Goal: Information Seeking & Learning: Learn about a topic

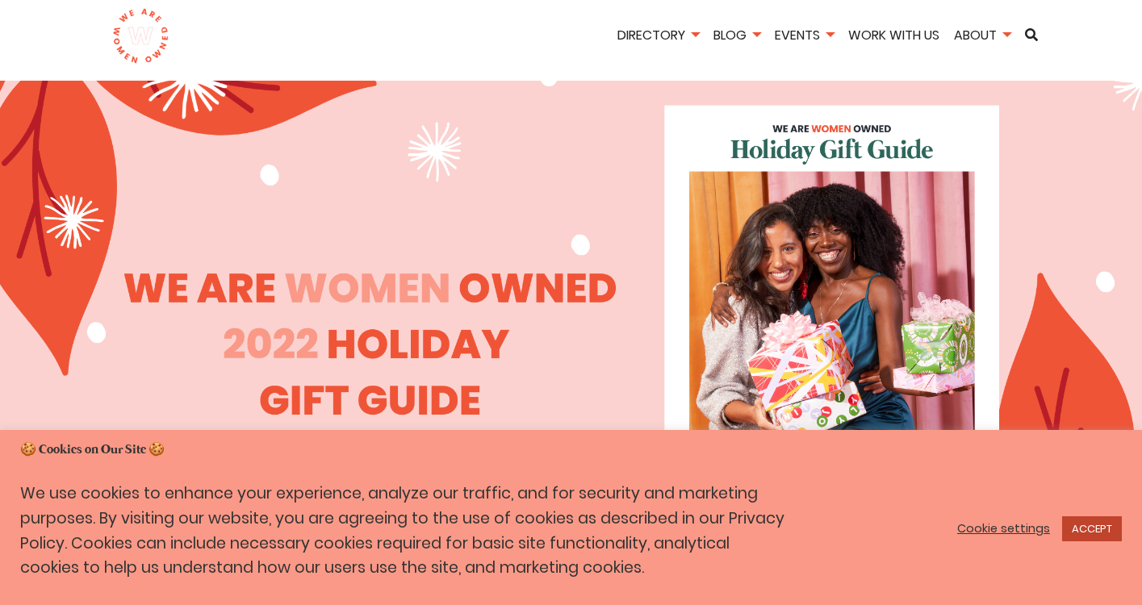
click at [1089, 521] on link "ACCEPT" at bounding box center [1092, 528] width 60 height 25
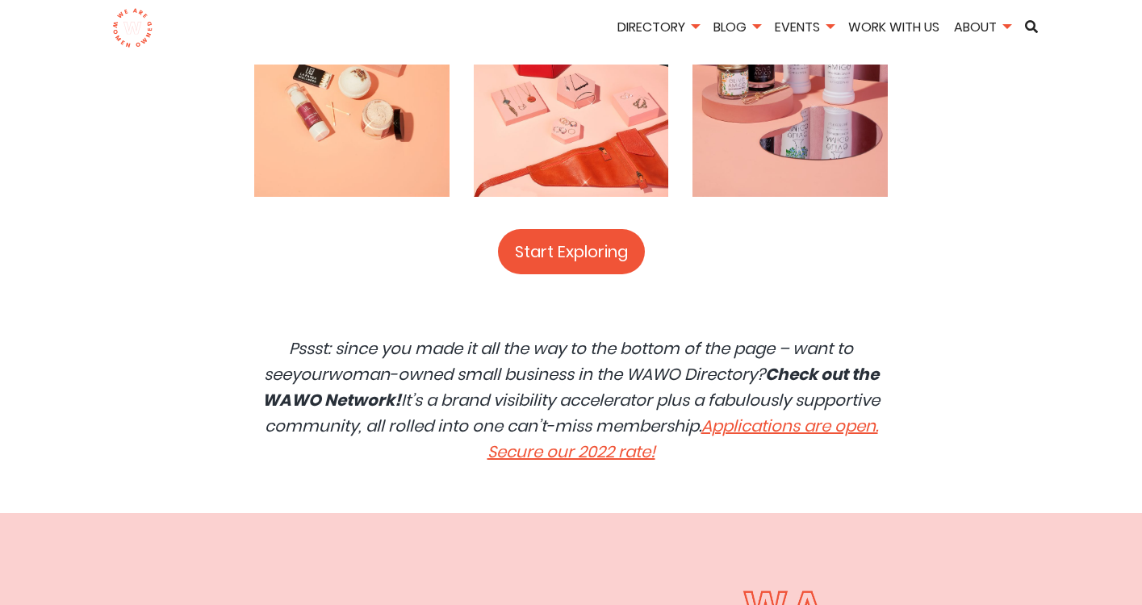
scroll to position [3467, 0]
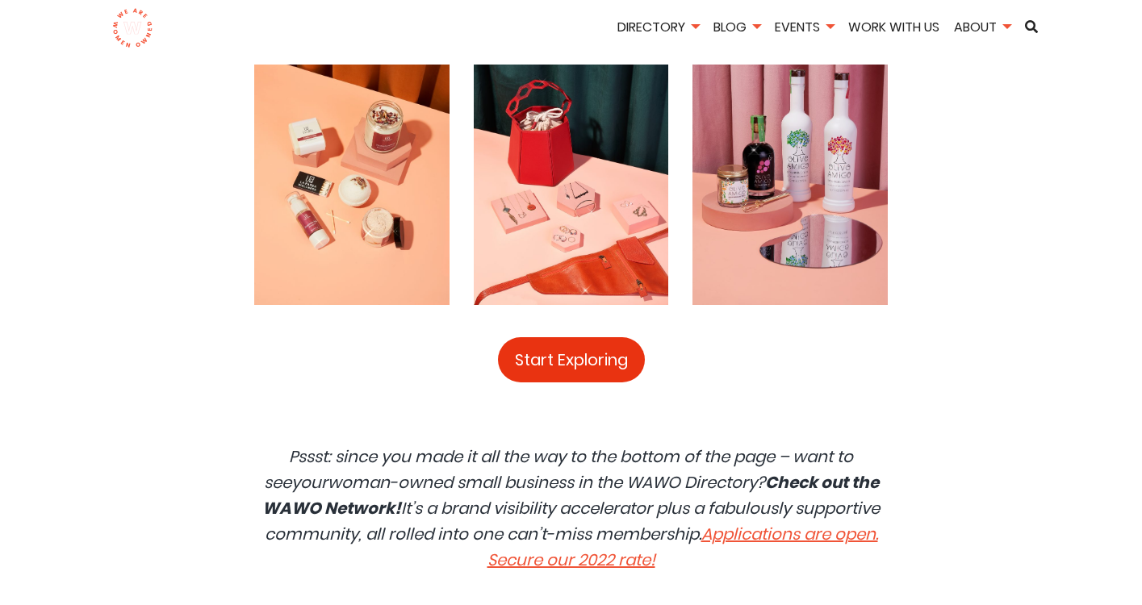
click at [574, 344] on link "Start Exploring" at bounding box center [571, 359] width 147 height 45
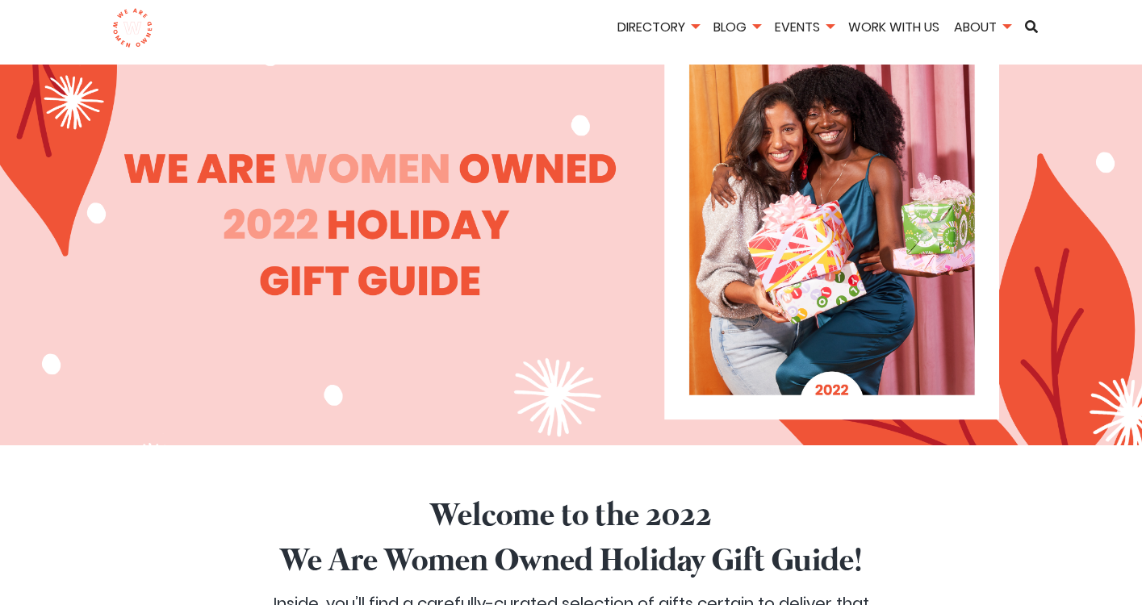
scroll to position [118, 0]
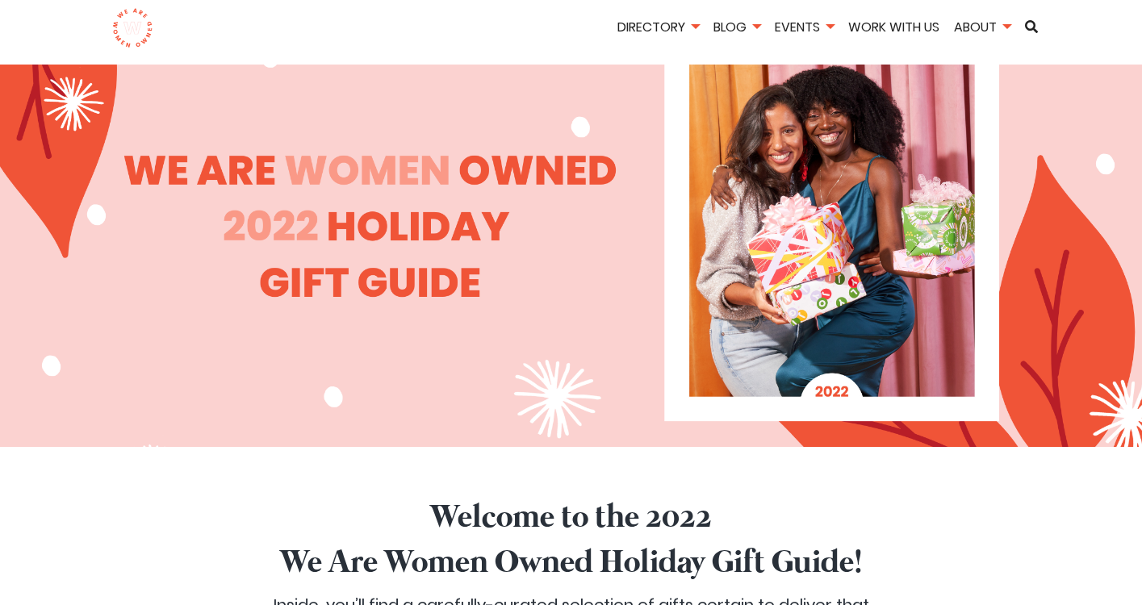
click at [802, 303] on div at bounding box center [571, 205] width 1142 height 484
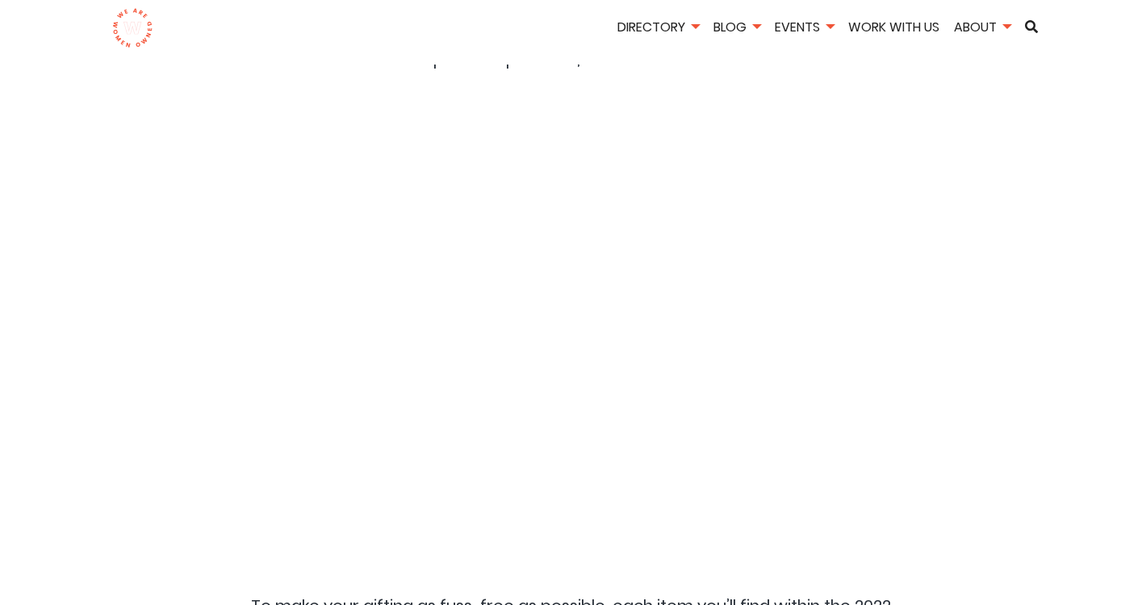
scroll to position [862, 0]
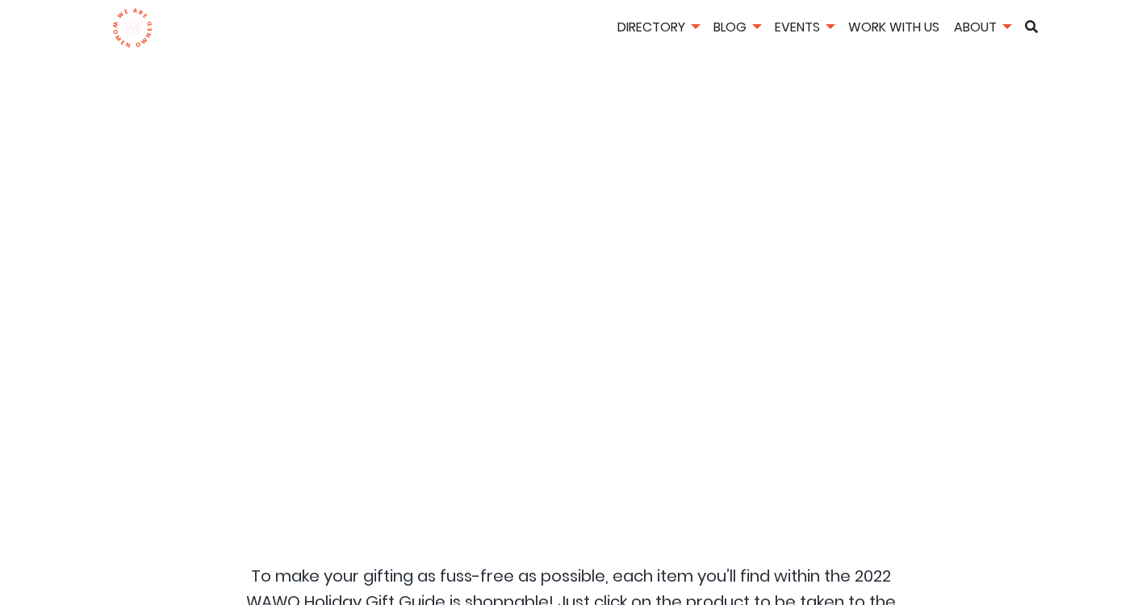
click at [802, 303] on div at bounding box center [571, 297] width 807 height 484
click at [656, 304] on div at bounding box center [571, 297] width 807 height 484
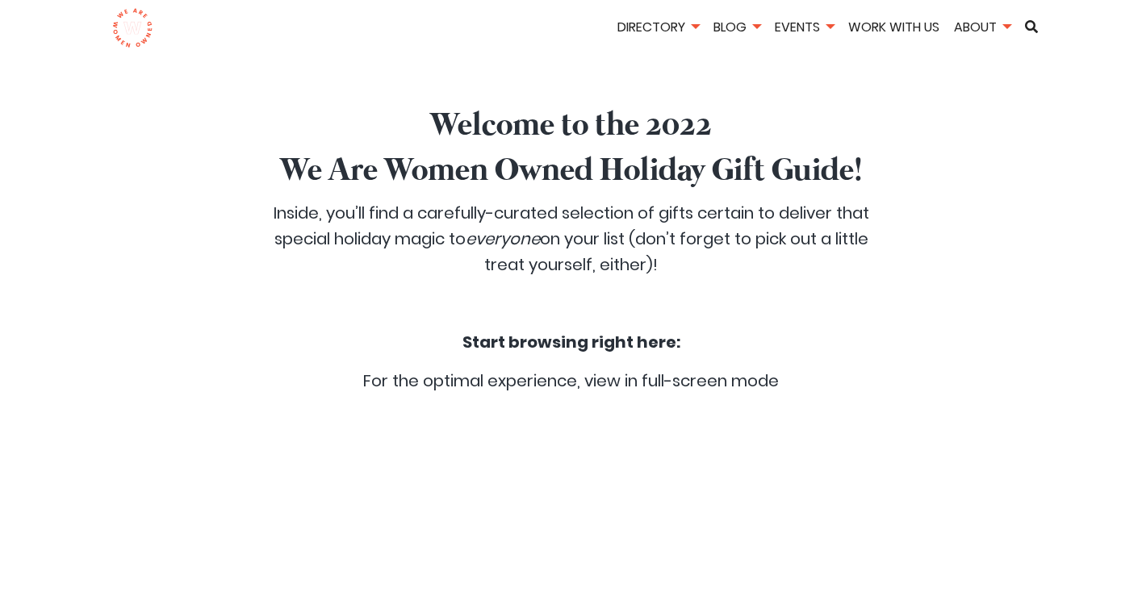
scroll to position [469, 0]
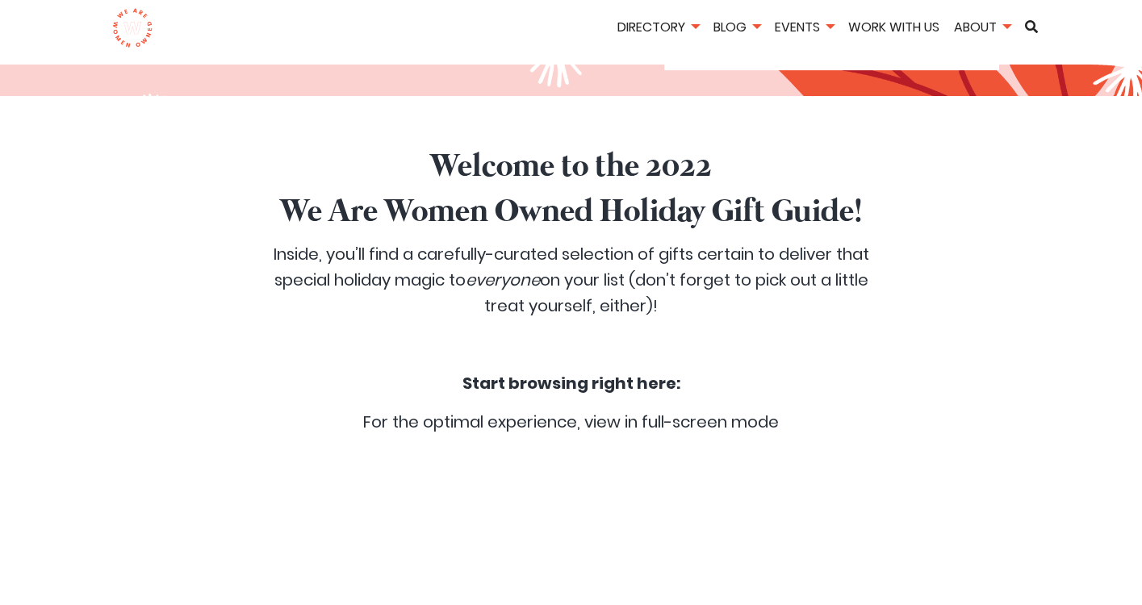
click at [656, 301] on p "Inside, you’ll find a carefully-curated selection of gifts certain to deliver t…" at bounding box center [570, 279] width 633 height 77
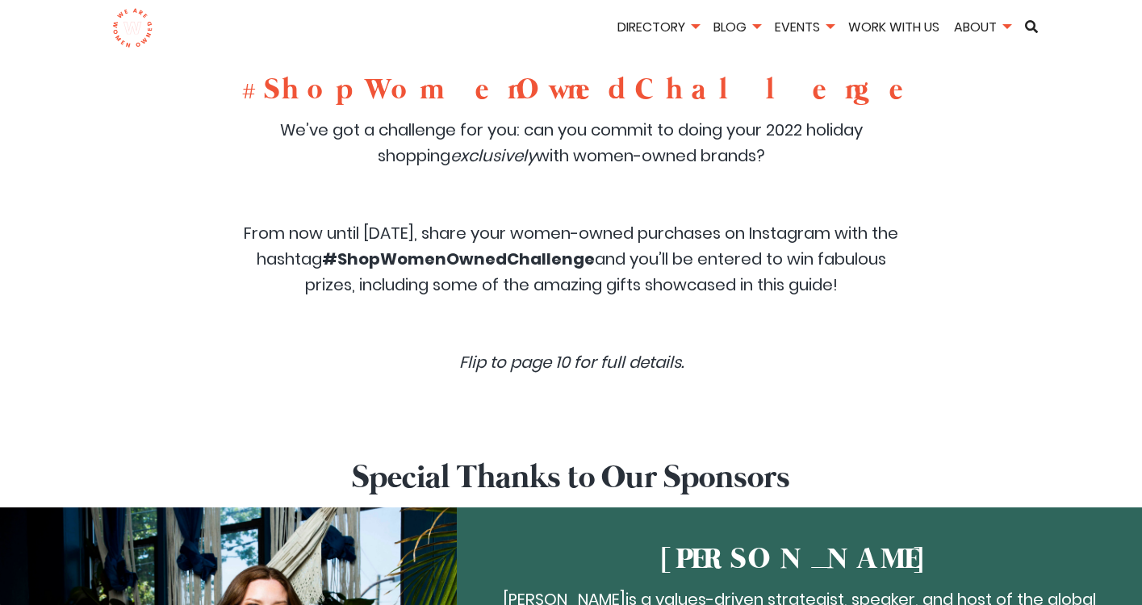
scroll to position [1947, 0]
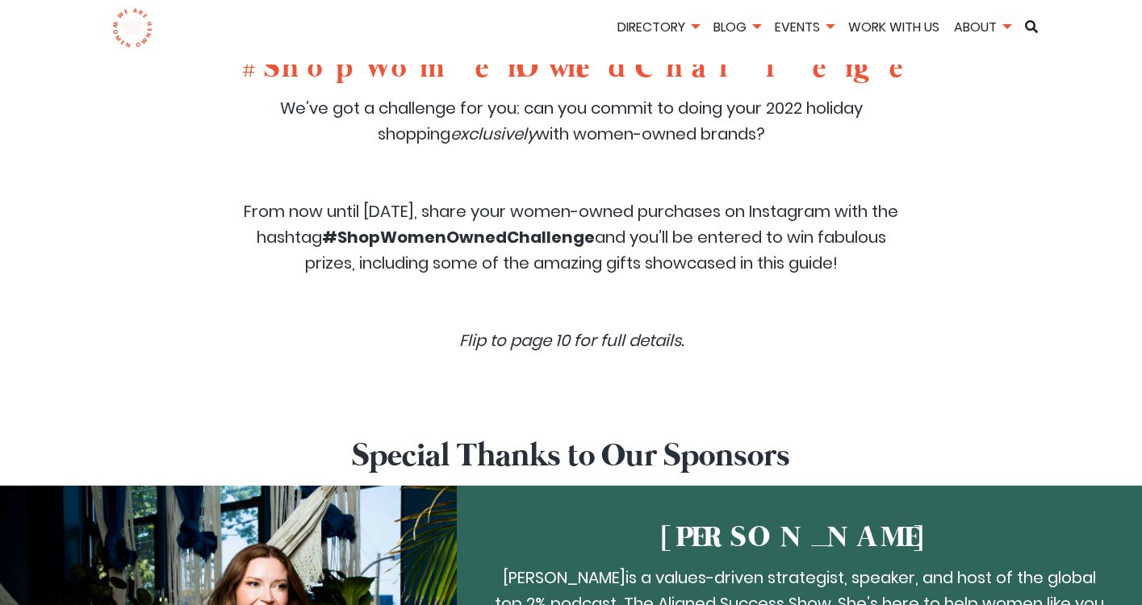
click at [560, 259] on p "From now until January 1st, 2023, share your women-owned purchases on Instagram…" at bounding box center [571, 237] width 658 height 77
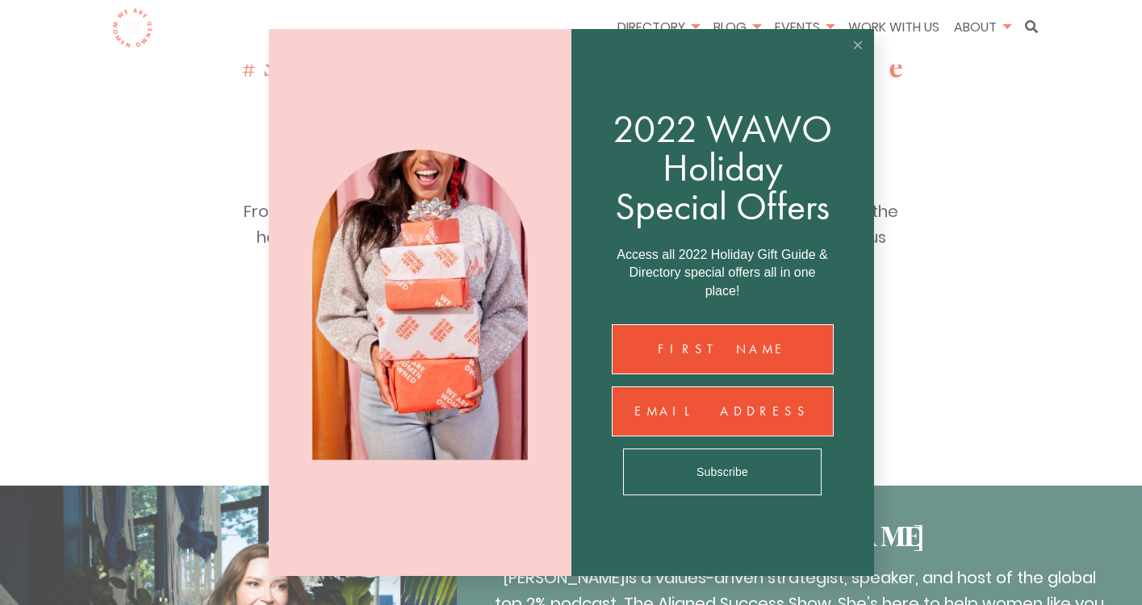
click at [552, 314] on image at bounding box center [419, 303] width 421 height 578
click at [852, 44] on button at bounding box center [858, 45] width 32 height 32
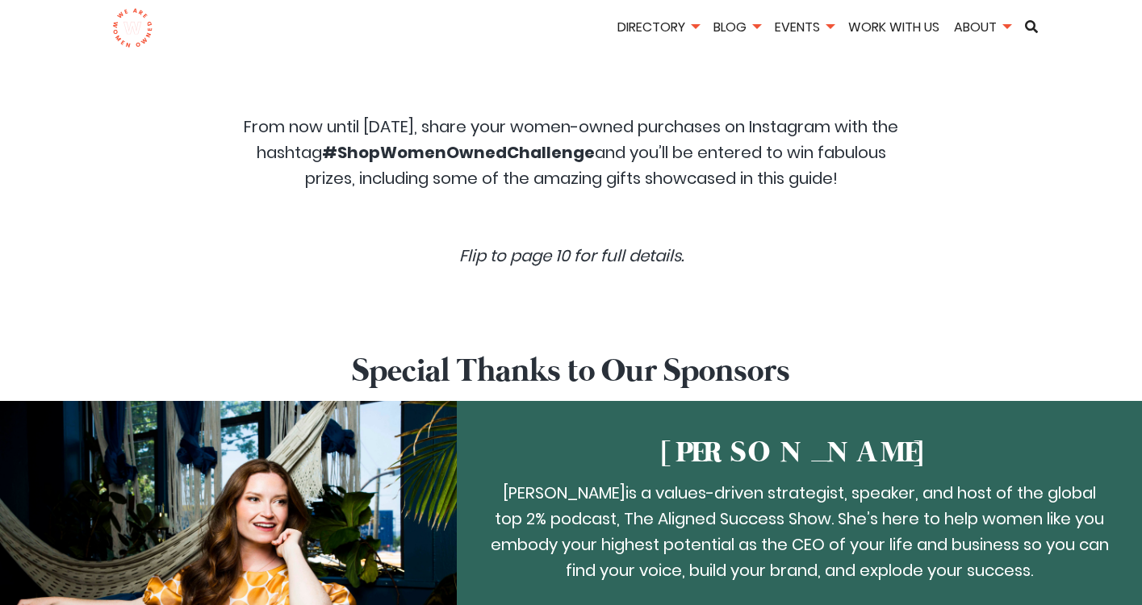
click at [566, 254] on div "Welcome to the 2022 We Are Women Owned Holiday Gift Guide! Inside, you’ll find …" at bounding box center [571, 28] width 1142 height 3959
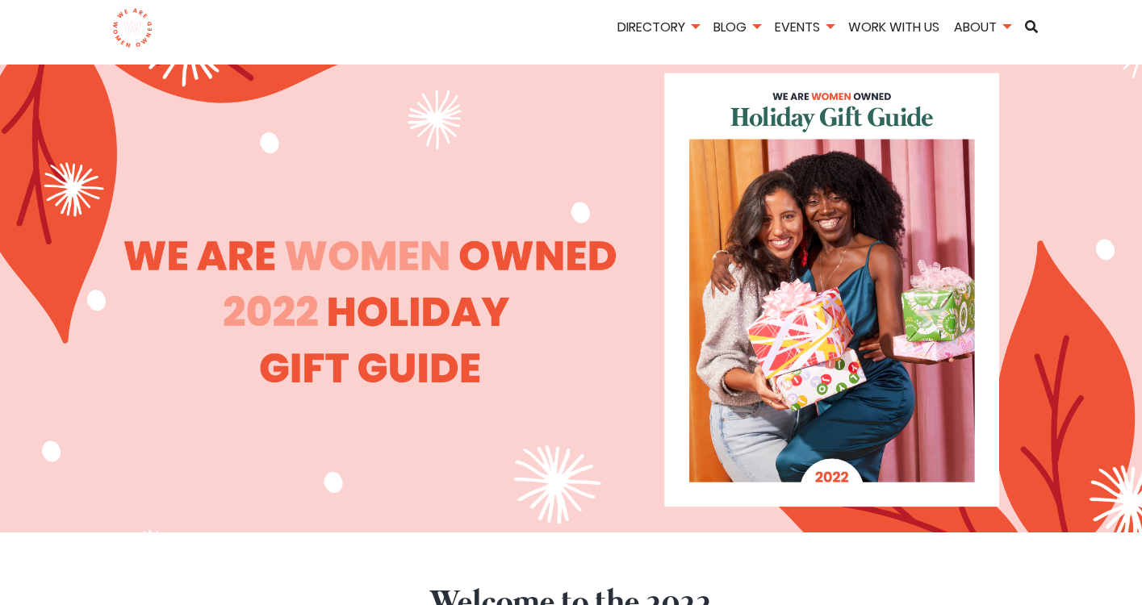
scroll to position [0, 0]
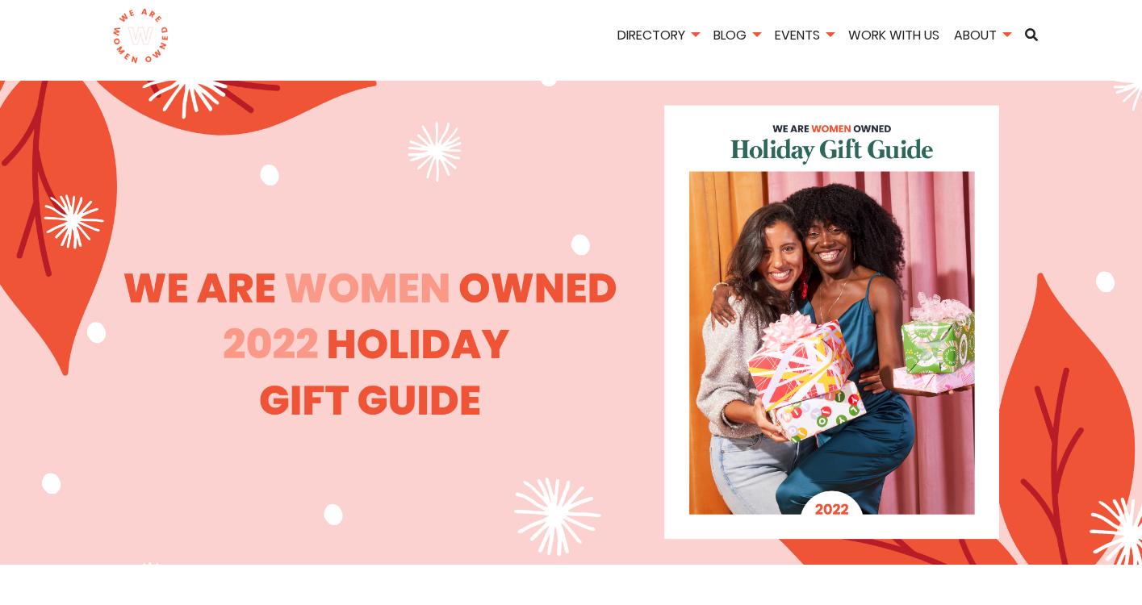
click at [829, 224] on div at bounding box center [571, 323] width 1142 height 484
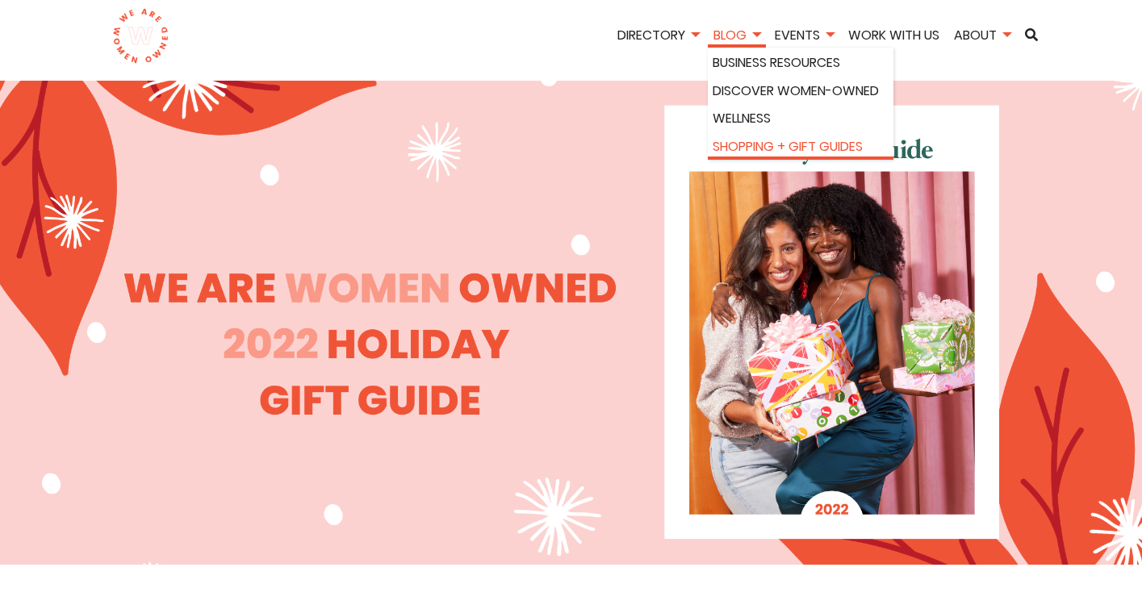
click at [737, 149] on link "Shopping + Gift Guides" at bounding box center [801, 146] width 176 height 21
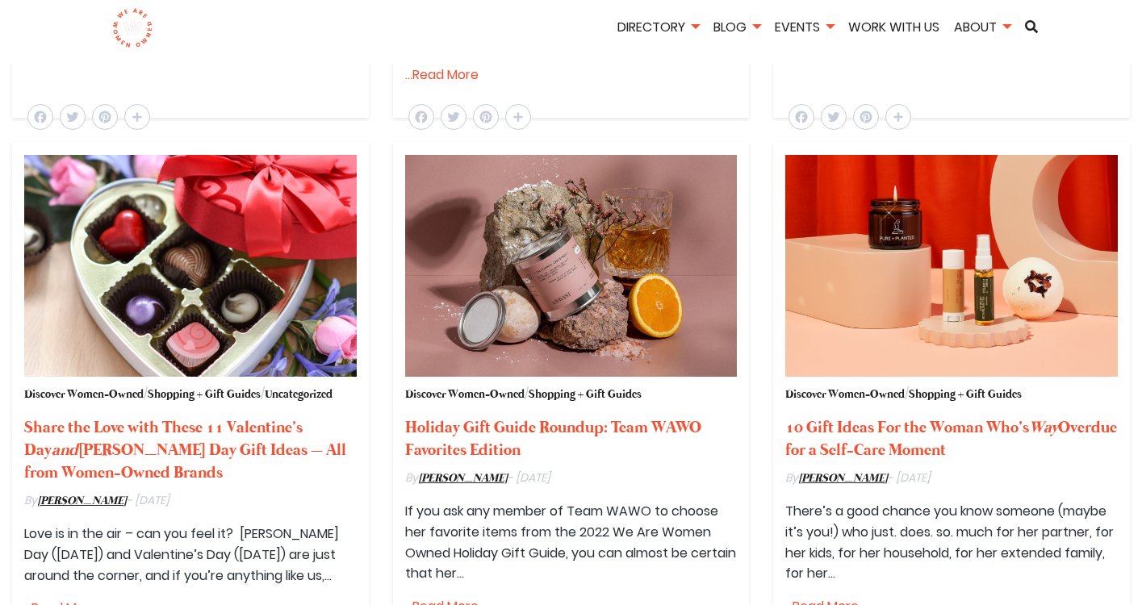
scroll to position [1047, 0]
click at [589, 423] on strong "Holiday Gift Guide Roundup: Team WAWO Favorites Edition" at bounding box center [553, 438] width 296 height 44
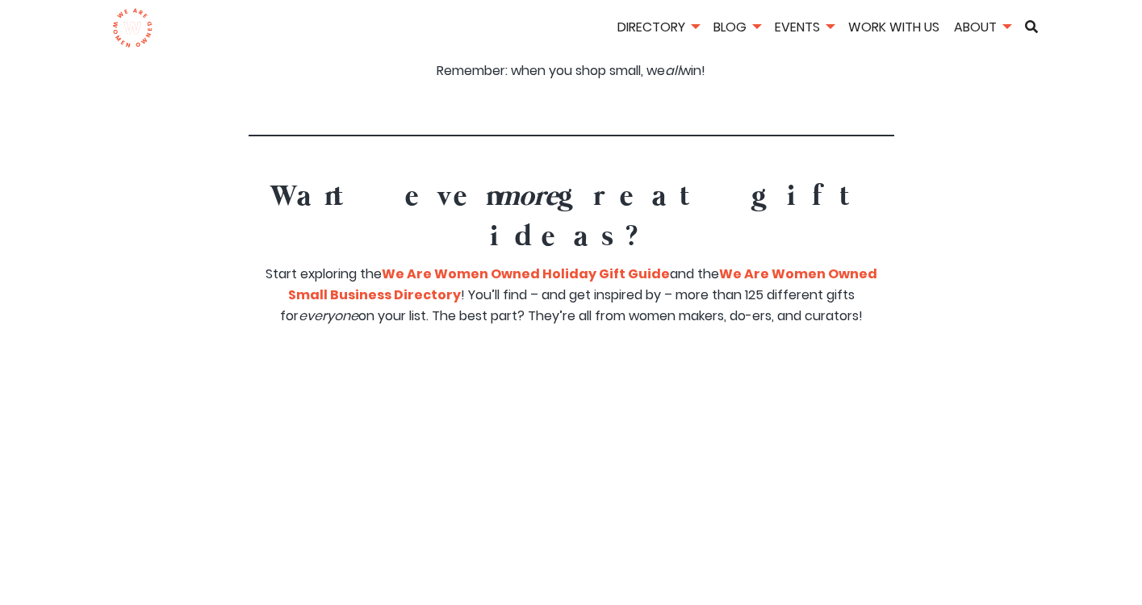
scroll to position [10365, 0]
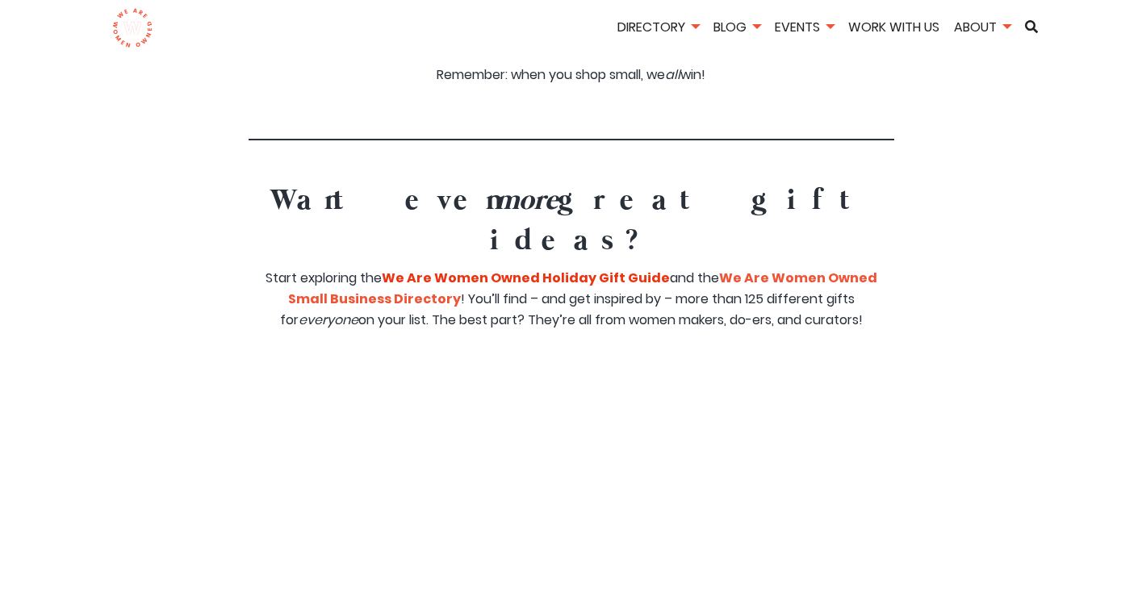
click at [598, 269] on strong "We Are Women Owned Holiday Gift Guide" at bounding box center [526, 278] width 288 height 19
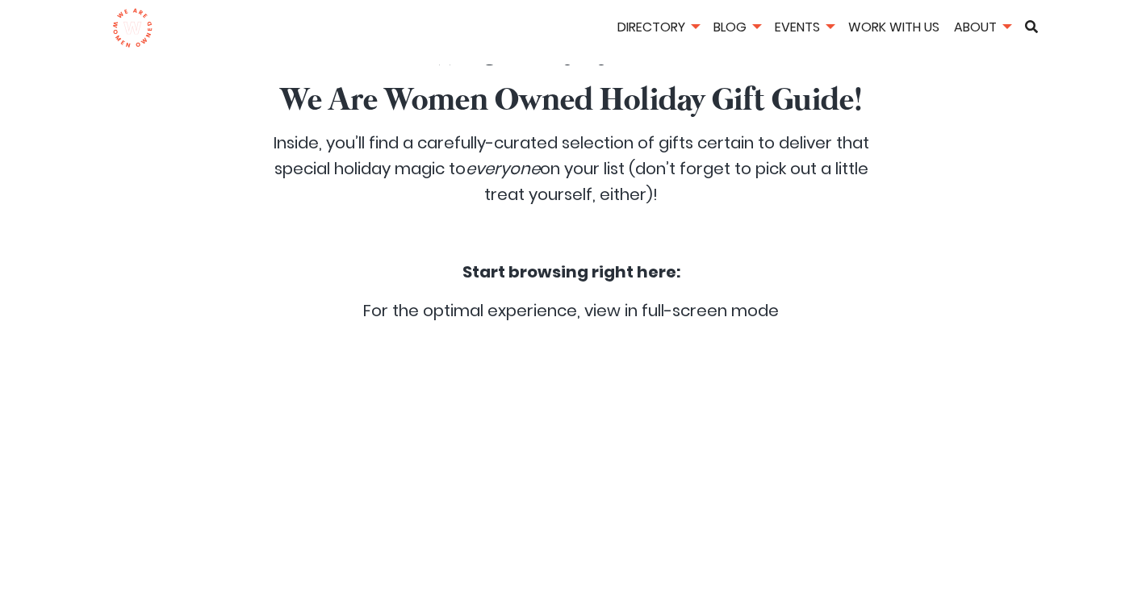
scroll to position [892, 0]
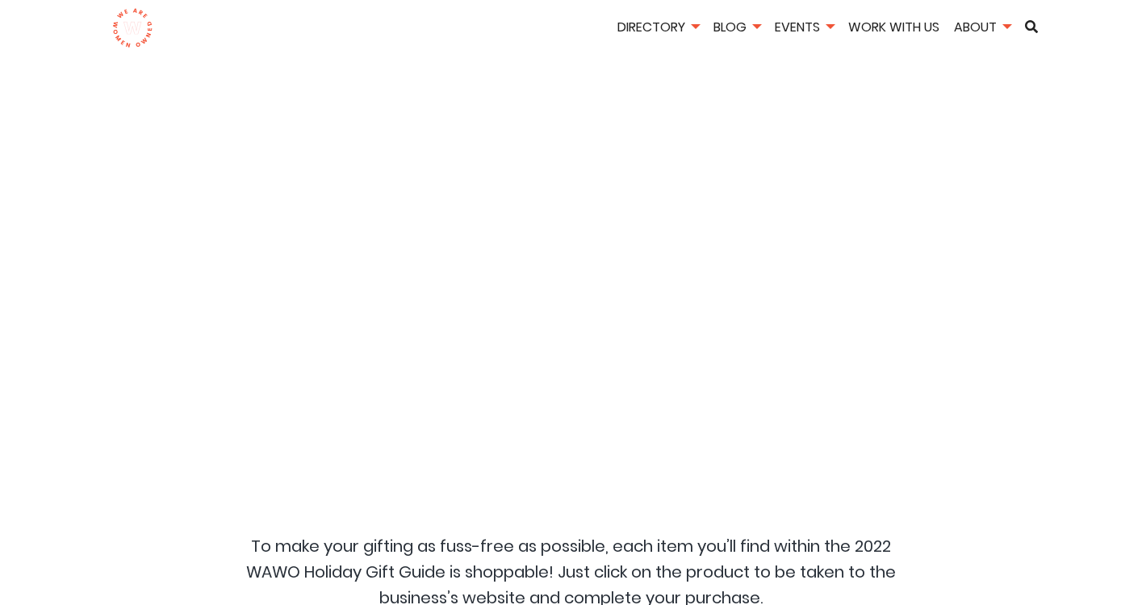
click at [494, 340] on div at bounding box center [571, 267] width 807 height 484
click at [523, 207] on div at bounding box center [571, 267] width 807 height 484
click at [865, 157] on div at bounding box center [571, 267] width 807 height 484
